Goal: Information Seeking & Learning: Learn about a topic

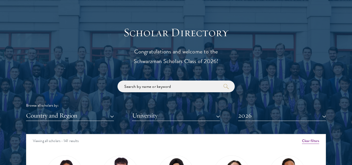
scroll to position [677, 0]
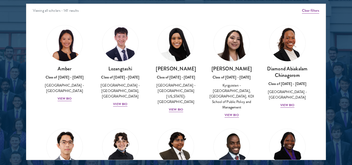
click at [167, 108] on div "[PERSON_NAME] Class of [DATE] - [DATE] [GEOGRAPHIC_DATA] - [GEOGRAPHIC_DATA][US…" at bounding box center [176, 69] width 56 height 98
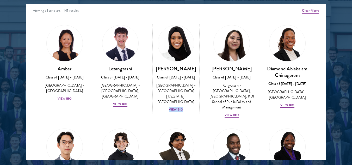
click at [175, 107] on div "View Bio" at bounding box center [176, 109] width 14 height 5
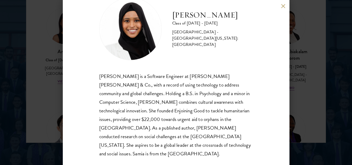
scroll to position [703, 0]
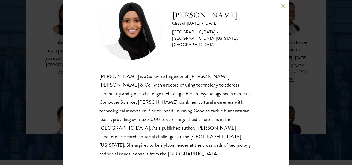
click at [298, 80] on div "[PERSON_NAME] Class of [DATE] - [DATE] [GEOGRAPHIC_DATA] - [GEOGRAPHIC_DATA][US…" at bounding box center [176, 82] width 352 height 165
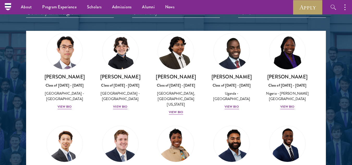
scroll to position [130, 0]
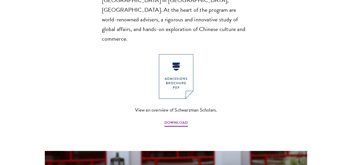
scroll to position [443, 0]
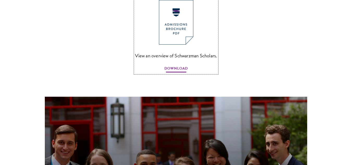
click at [181, 65] on span "DOWNLOAD" at bounding box center [175, 69] width 23 height 8
